Goal: Information Seeking & Learning: Learn about a topic

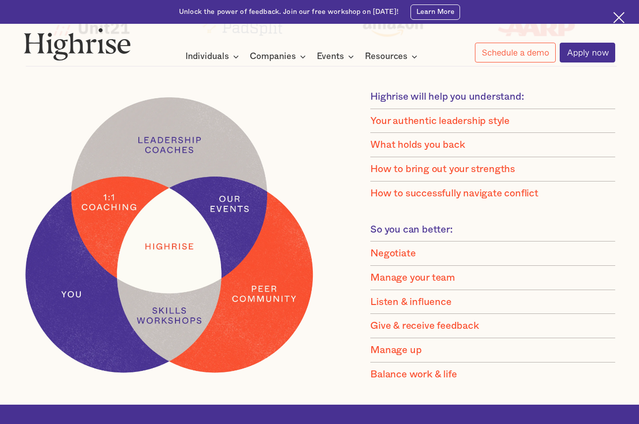
scroll to position [756, 0]
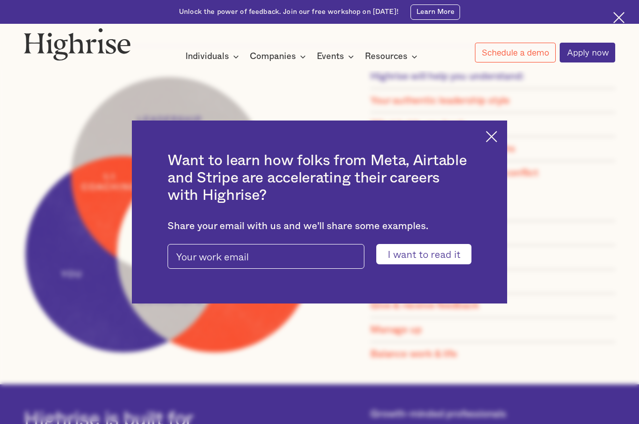
click at [497, 135] on img at bounding box center [491, 136] width 11 height 11
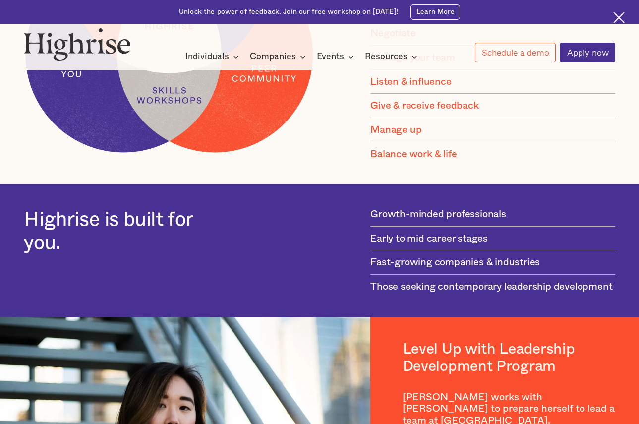
scroll to position [961, 0]
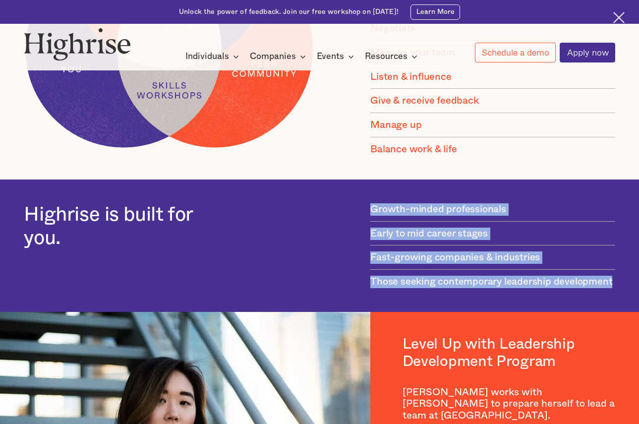
drag, startPoint x: 385, startPoint y: 210, endPoint x: 528, endPoint y: 312, distance: 176.0
click at [528, 312] on div "Highrise is built for you. Growth-minded professionals Early to mid career stag…" at bounding box center [319, 246] width 639 height 132
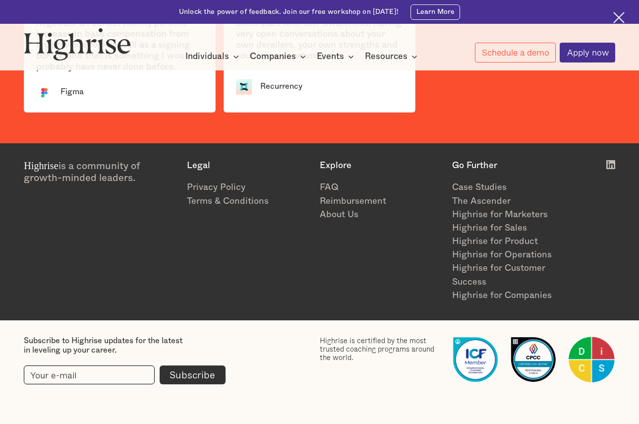
scroll to position [1031, 0]
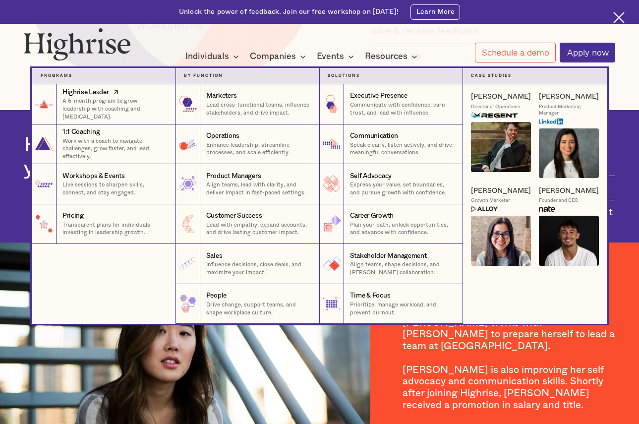
click at [104, 109] on p "A 6-month program to grow leadership with coaching and [MEDICAL_DATA]." at bounding box center [114, 108] width 105 height 23
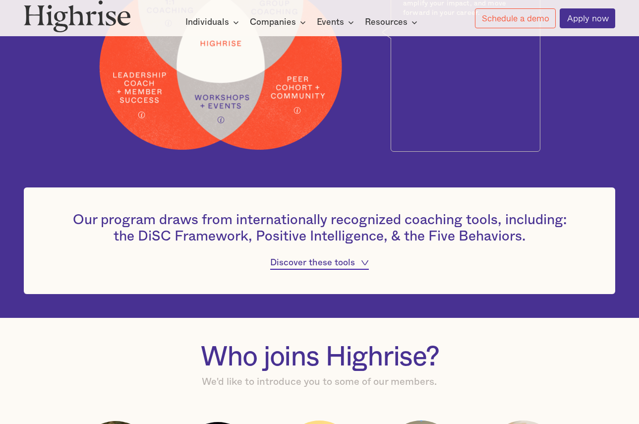
scroll to position [659, 0]
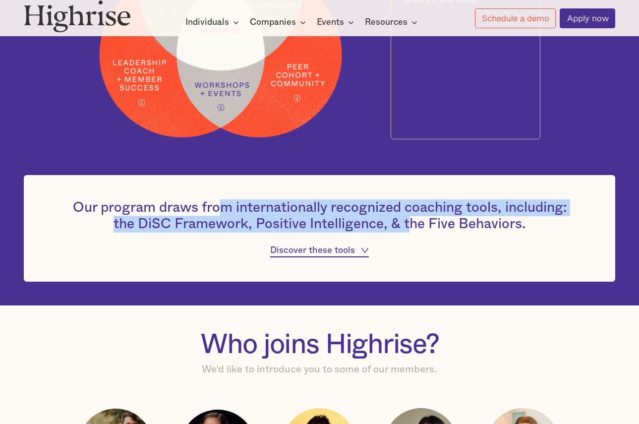
drag, startPoint x: 218, startPoint y: 211, endPoint x: 414, endPoint y: 225, distance: 196.4
click at [414, 225] on h4 "Our program draws from internationally recognized coaching tools, including: th…" at bounding box center [319, 216] width 511 height 34
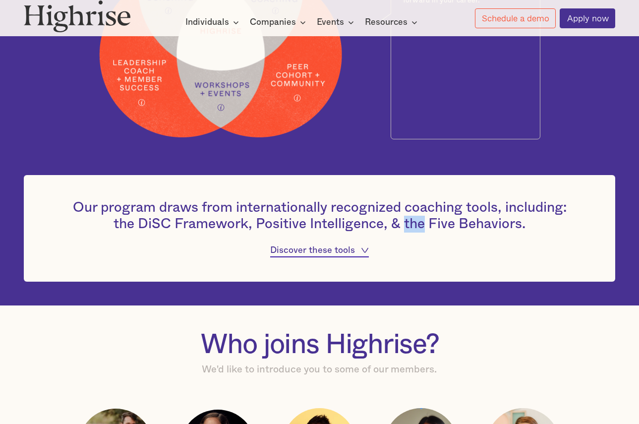
click at [414, 225] on h4 "Our program draws from internationally recognized coaching tools, including: th…" at bounding box center [319, 216] width 511 height 34
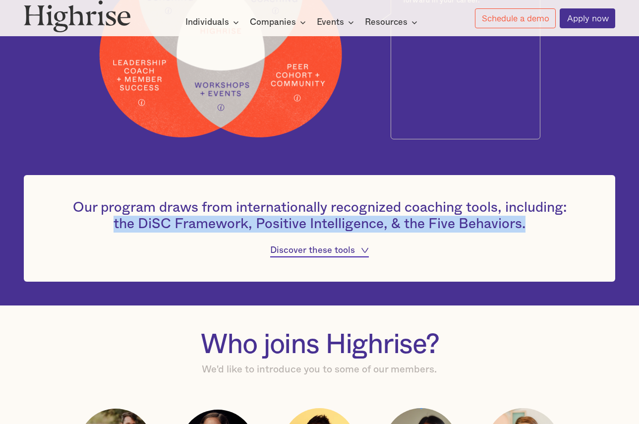
click at [414, 225] on h4 "Our program draws from internationally recognized coaching tools, including: th…" at bounding box center [319, 216] width 511 height 34
click at [430, 220] on h4 "Our program draws from internationally recognized coaching tools, including: th…" at bounding box center [319, 216] width 511 height 34
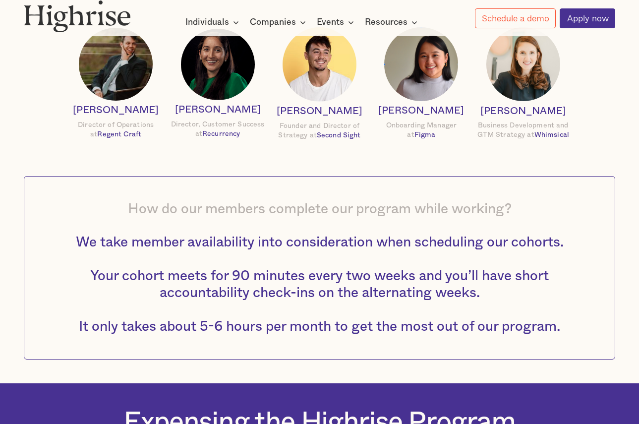
scroll to position [1122, 0]
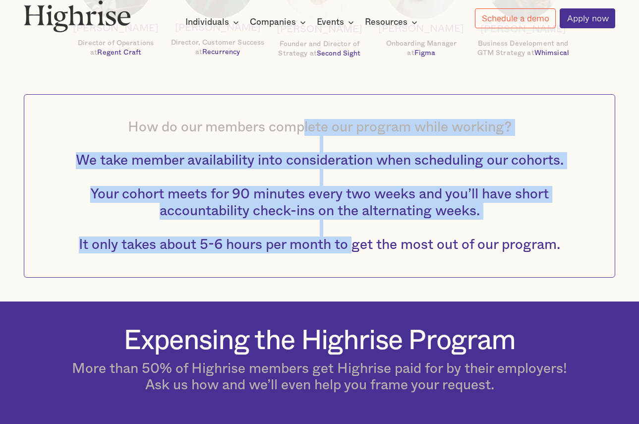
drag, startPoint x: 305, startPoint y: 132, endPoint x: 352, endPoint y: 245, distance: 122.5
click at [352, 245] on h4 "How do our members complete our program while working? We take member availabil…" at bounding box center [319, 186] width 511 height 134
click at [353, 245] on span "We take member availability into consideration when scheduling our cohorts. You…" at bounding box center [320, 202] width 488 height 98
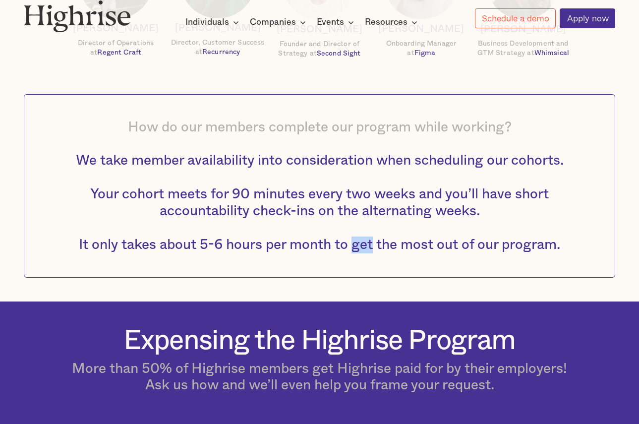
click at [353, 245] on span "We take member availability into consideration when scheduling our cohorts. You…" at bounding box center [320, 202] width 488 height 98
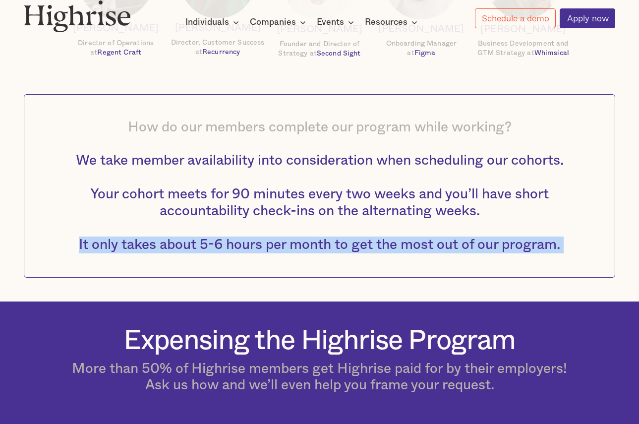
click at [353, 245] on span "We take member availability into consideration when scheduling our cohorts. You…" at bounding box center [320, 202] width 488 height 98
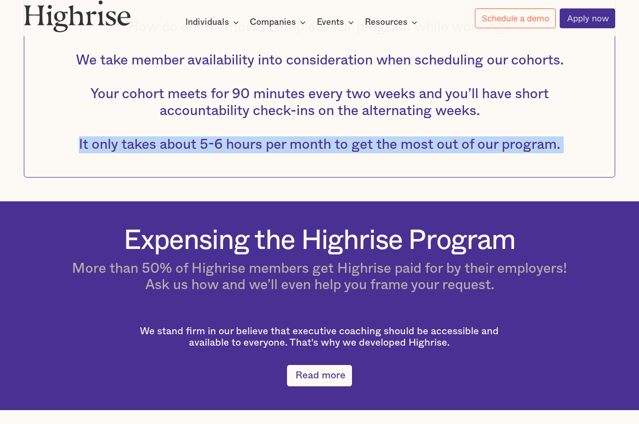
scroll to position [1330, 0]
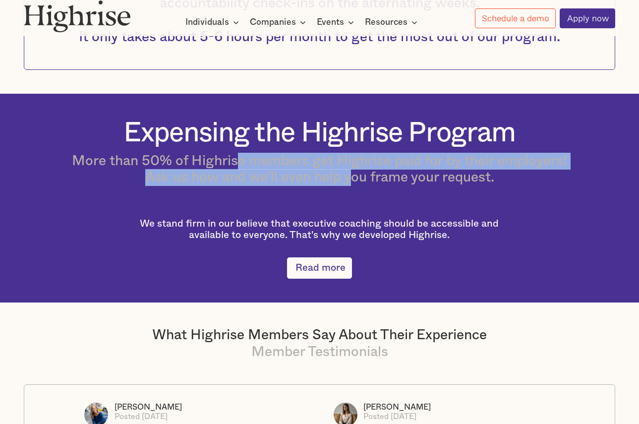
drag, startPoint x: 249, startPoint y: 170, endPoint x: 356, endPoint y: 184, distance: 107.6
click at [356, 184] on h4 "More than 50% of Highrise members get Highrise paid for by their employers! Ask…" at bounding box center [320, 170] width 496 height 34
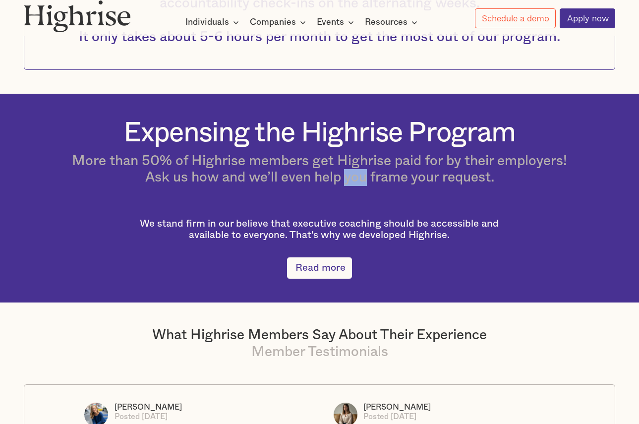
click at [356, 184] on h4 "More than 50% of Highrise members get Highrise paid for by their employers! Ask…" at bounding box center [320, 170] width 496 height 34
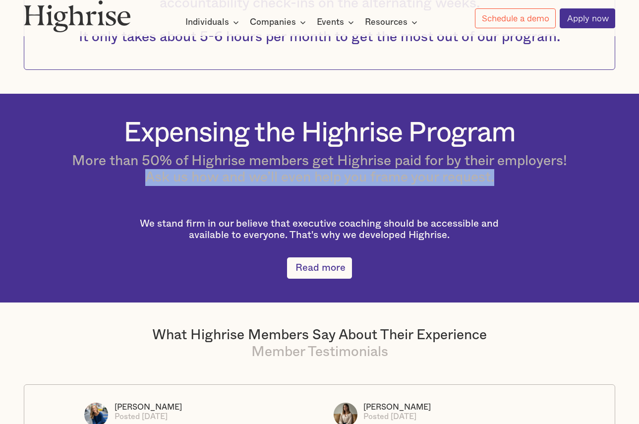
click at [356, 184] on h4 "More than 50% of Highrise members get Highrise paid for by their employers! Ask…" at bounding box center [320, 170] width 496 height 34
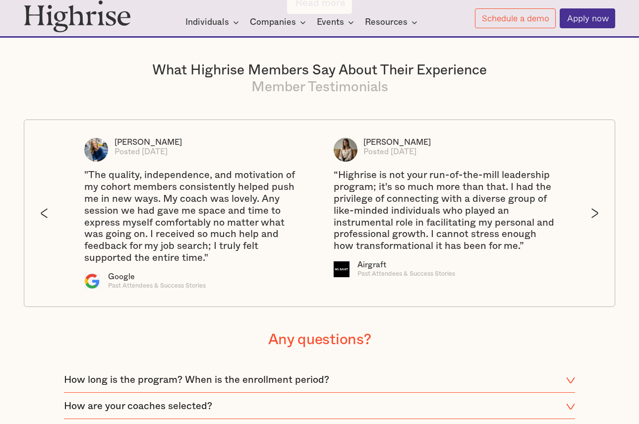
scroll to position [1869, 0]
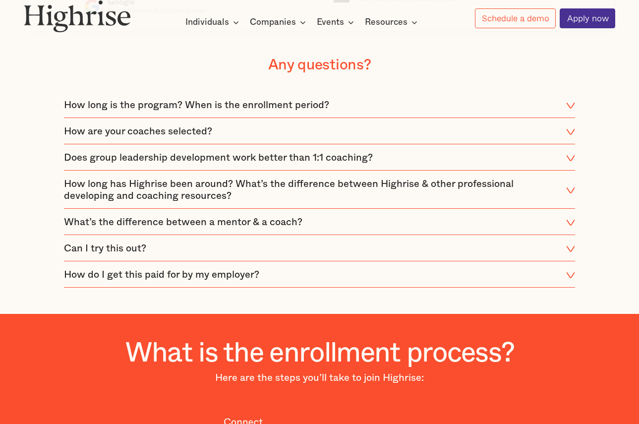
click at [230, 118] on div "How long is the program? When is the enrollment period?" at bounding box center [319, 106] width 511 height 24
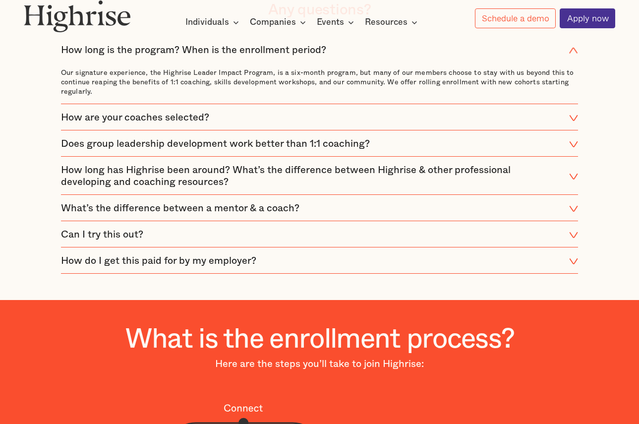
scroll to position [1925, 0]
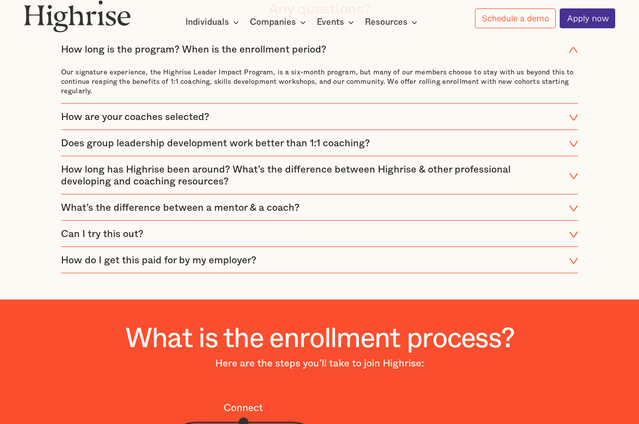
drag, startPoint x: 266, startPoint y: 275, endPoint x: 394, endPoint y: 305, distance: 131.9
click at [394, 299] on section "Any questions? How long is the program? When is the enrollment period? Our sign…" at bounding box center [319, 138] width 639 height 322
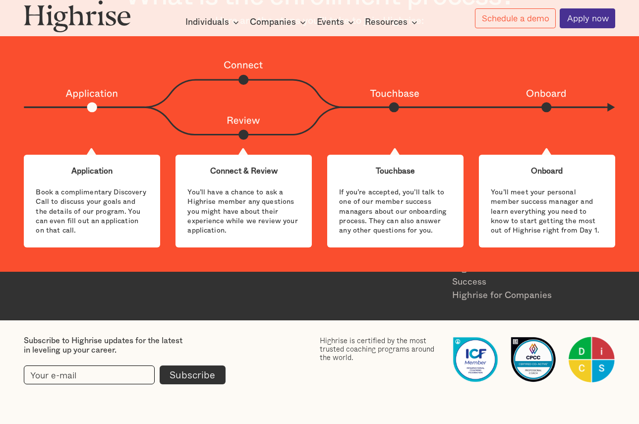
scroll to position [2378, 0]
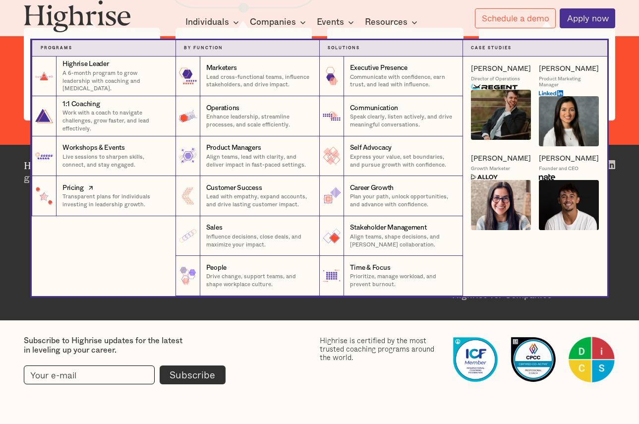
click at [86, 186] on icon at bounding box center [91, 188] width 10 height 12
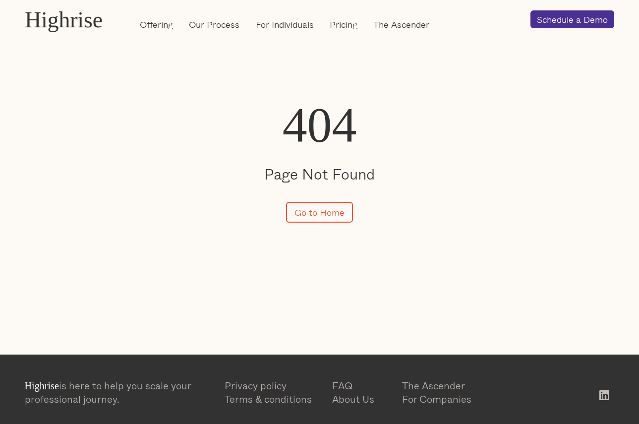
scroll to position [83, 0]
click at [332, 210] on link "Go to Home" at bounding box center [319, 212] width 67 height 21
click at [350, 25] on link "Pricing" at bounding box center [344, 24] width 28 height 13
